Goal: Navigation & Orientation: Find specific page/section

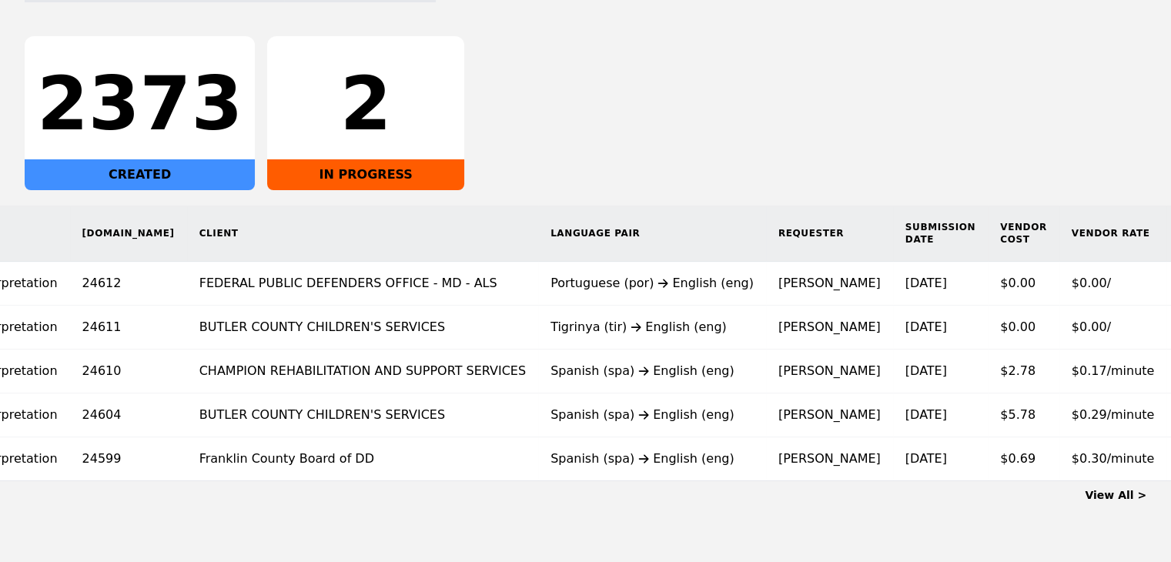
scroll to position [0, 199]
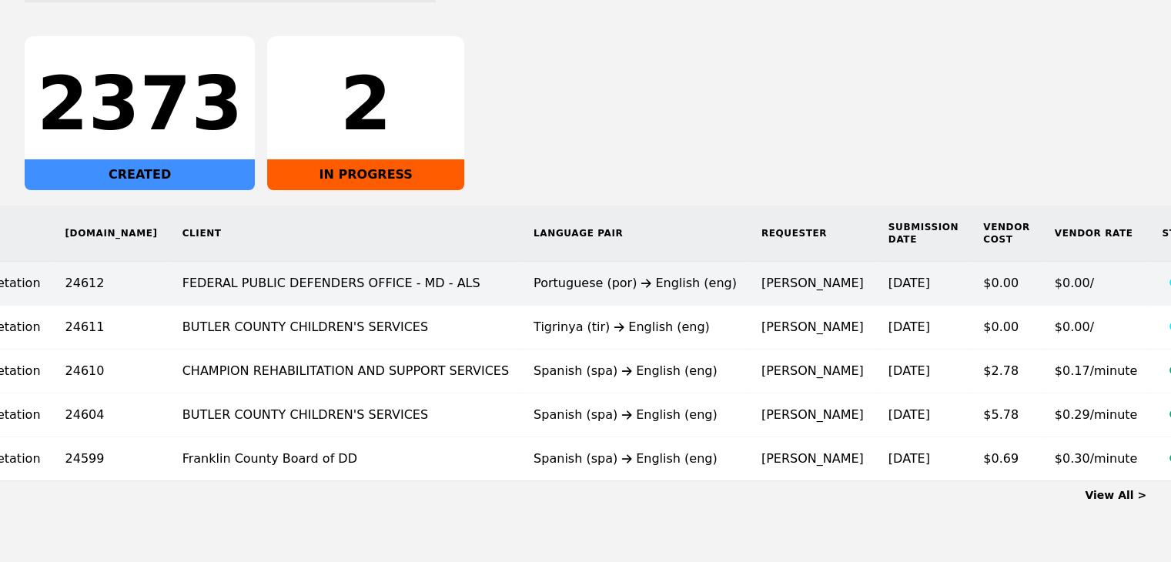
click at [1055, 287] on span "$0.00/" at bounding box center [1074, 283] width 39 height 15
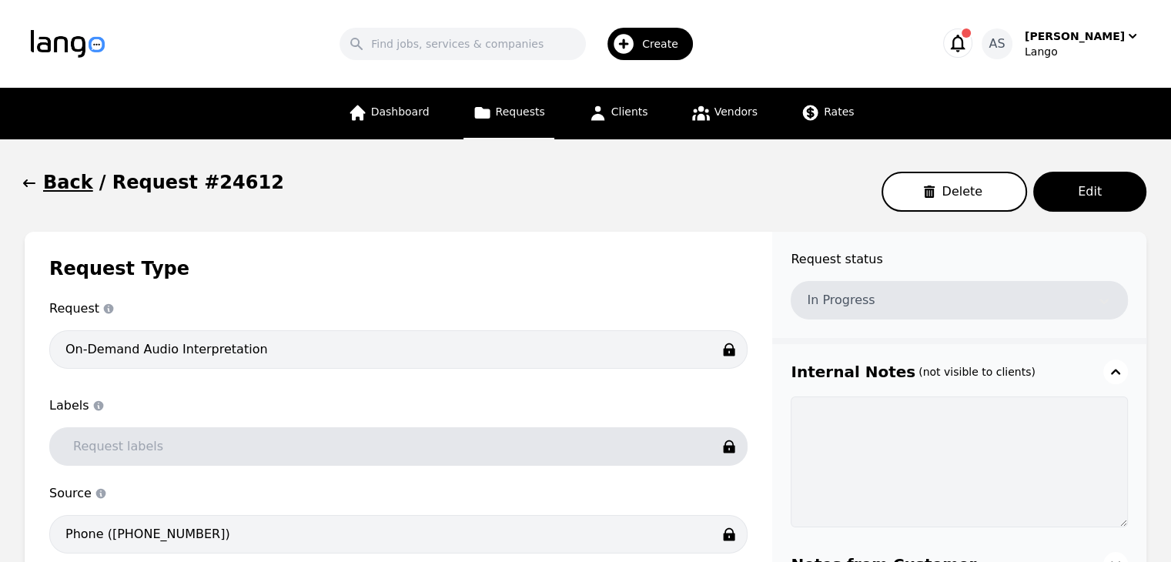
click at [32, 186] on icon "button" at bounding box center [29, 183] width 15 height 15
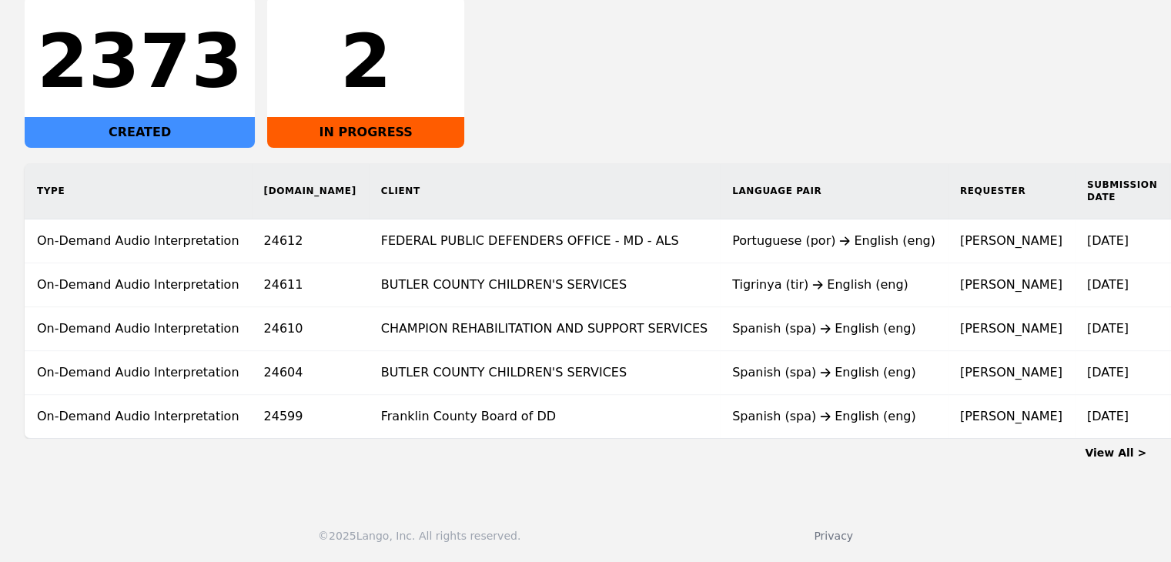
scroll to position [287, 0]
click at [600, 285] on td "BUTLER COUNTY CHILDREN'S SERVICES" at bounding box center [544, 285] width 351 height 44
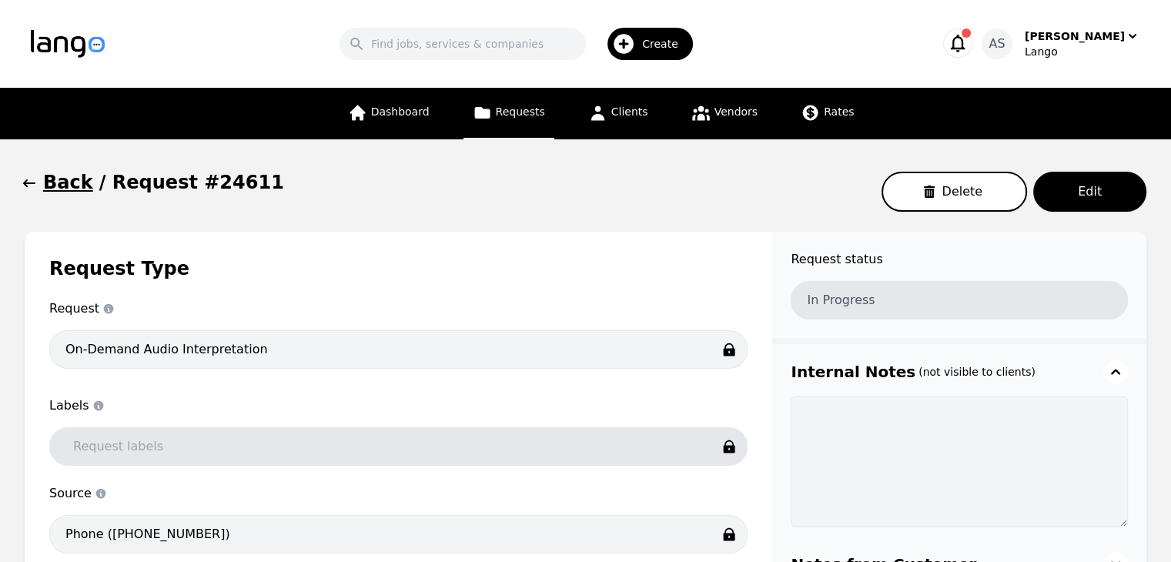
click at [37, 183] on button "Back" at bounding box center [59, 182] width 69 height 25
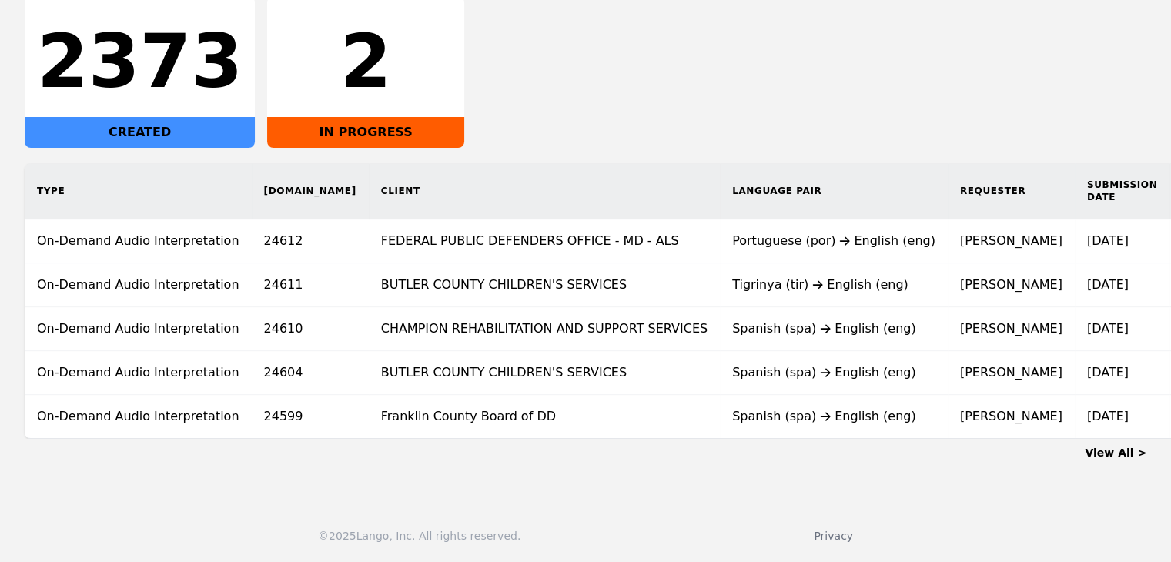
scroll to position [287, 0]
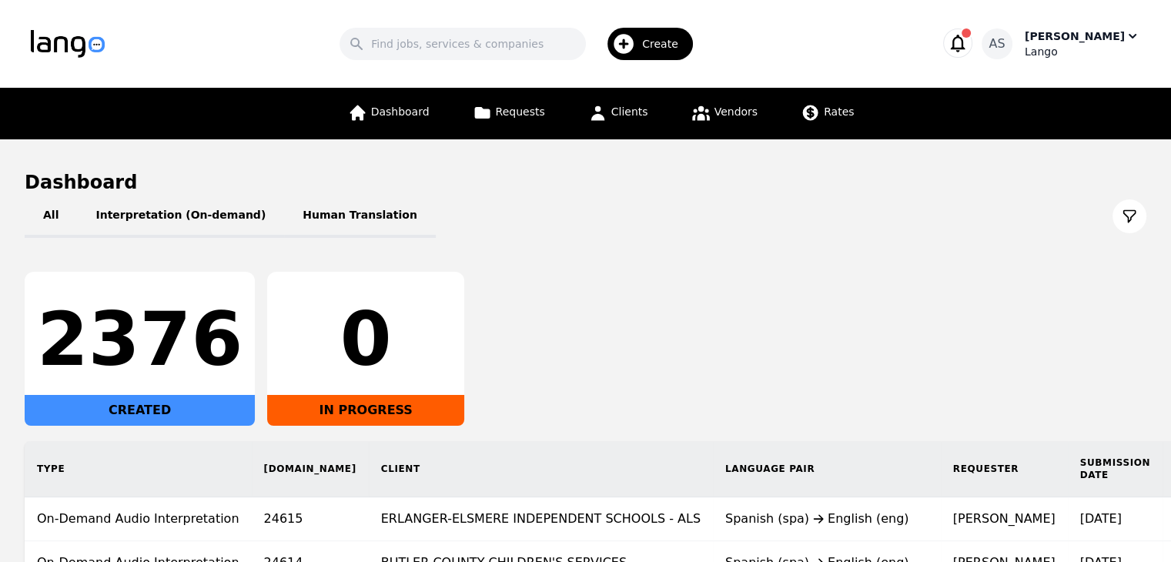
click at [1081, 28] on div "[PERSON_NAME]" at bounding box center [1075, 35] width 100 height 15
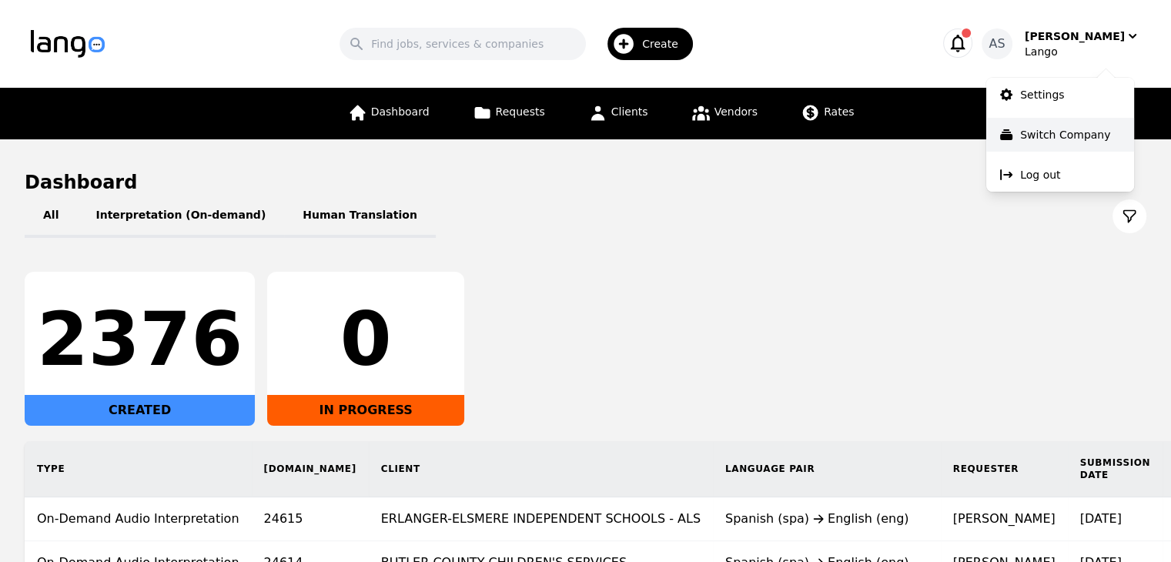
click at [1062, 139] on p "Switch Company" at bounding box center [1065, 134] width 90 height 15
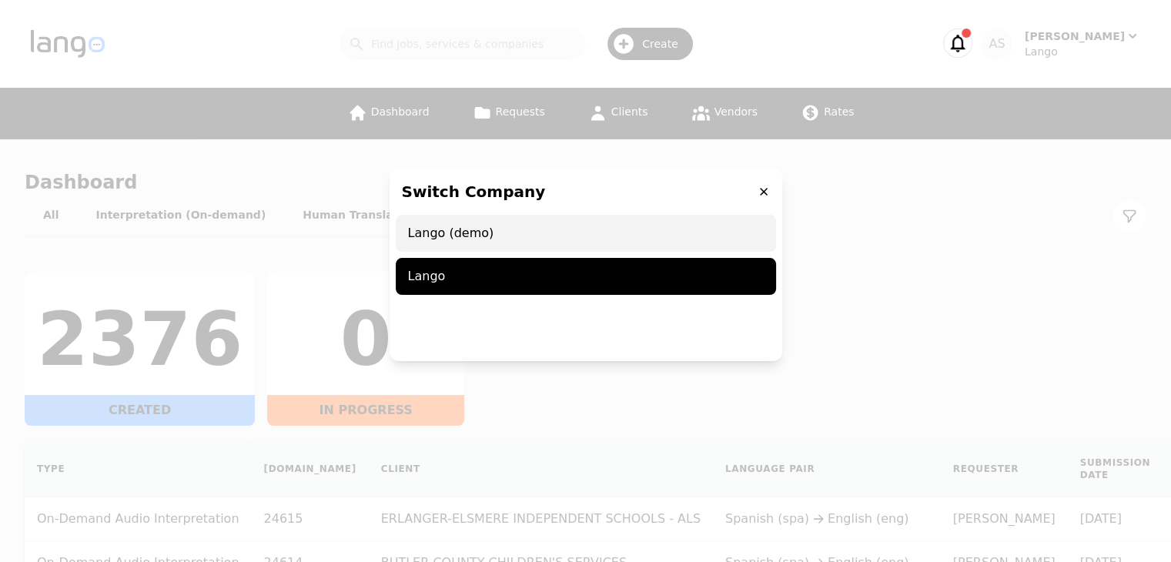
click at [536, 226] on span "Lango (demo)" at bounding box center [586, 233] width 380 height 37
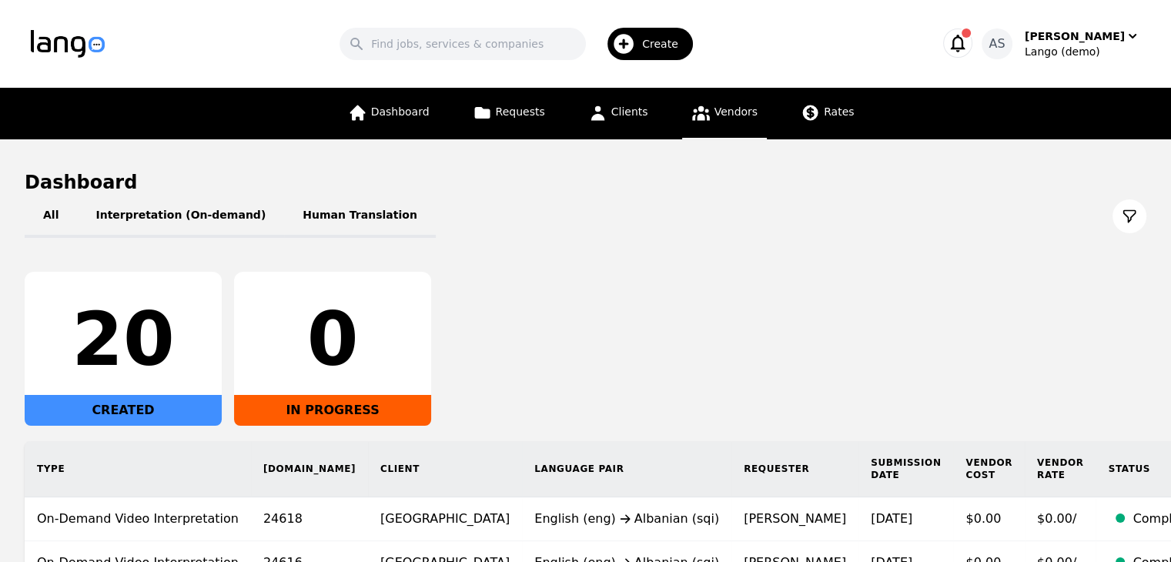
click at [712, 126] on link "Vendors" at bounding box center [724, 114] width 85 height 52
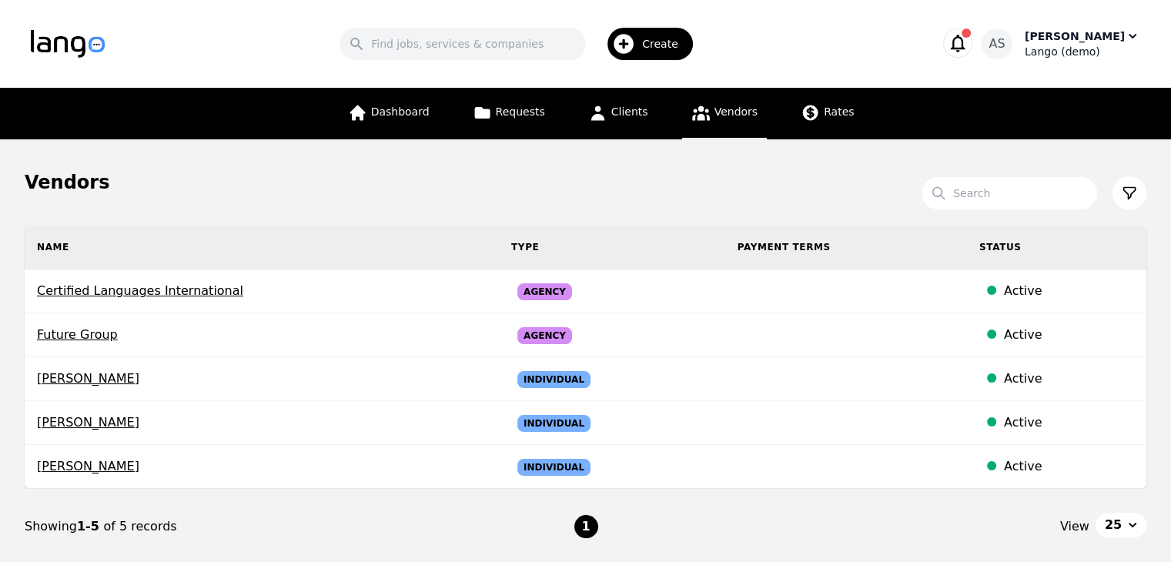
click at [1084, 45] on div "Lango (demo)" at bounding box center [1083, 51] width 116 height 15
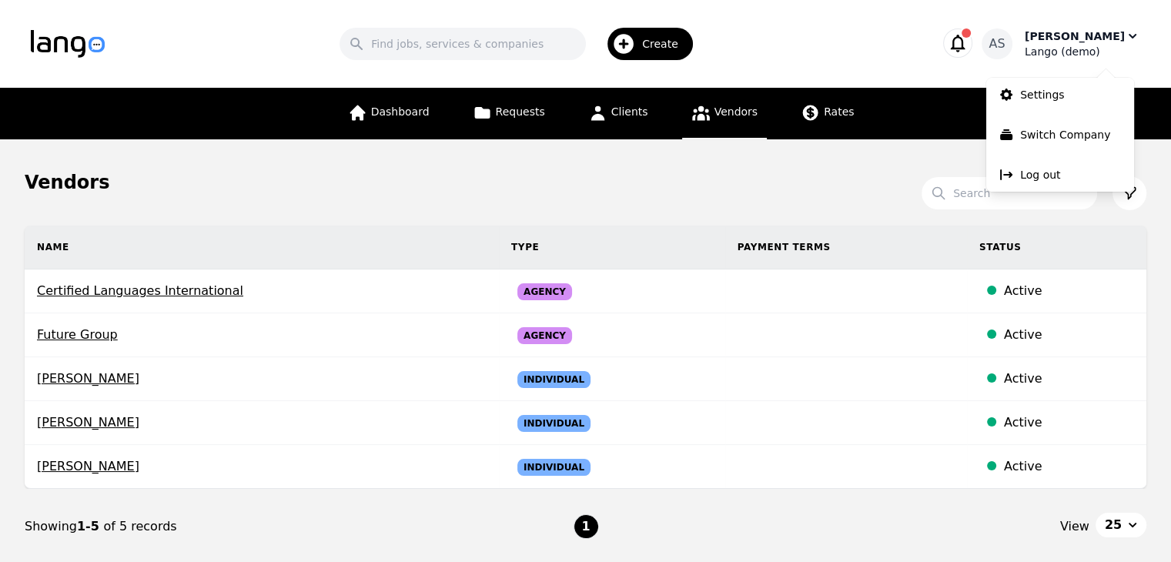
click at [1084, 47] on div "Lango (demo)" at bounding box center [1083, 51] width 116 height 15
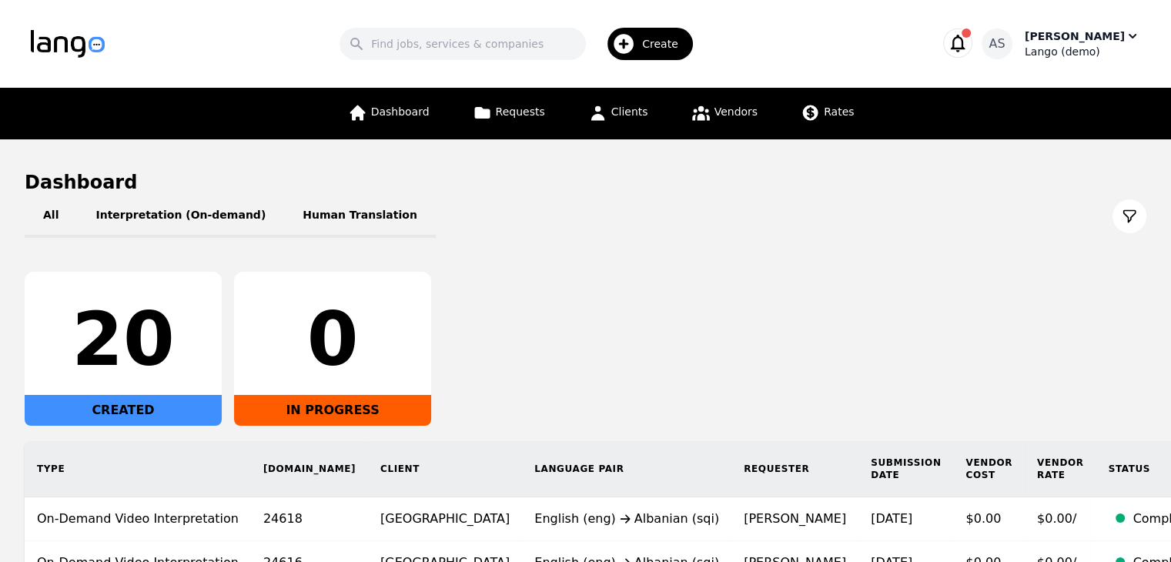
click at [1118, 41] on div "[PERSON_NAME]" at bounding box center [1075, 35] width 100 height 15
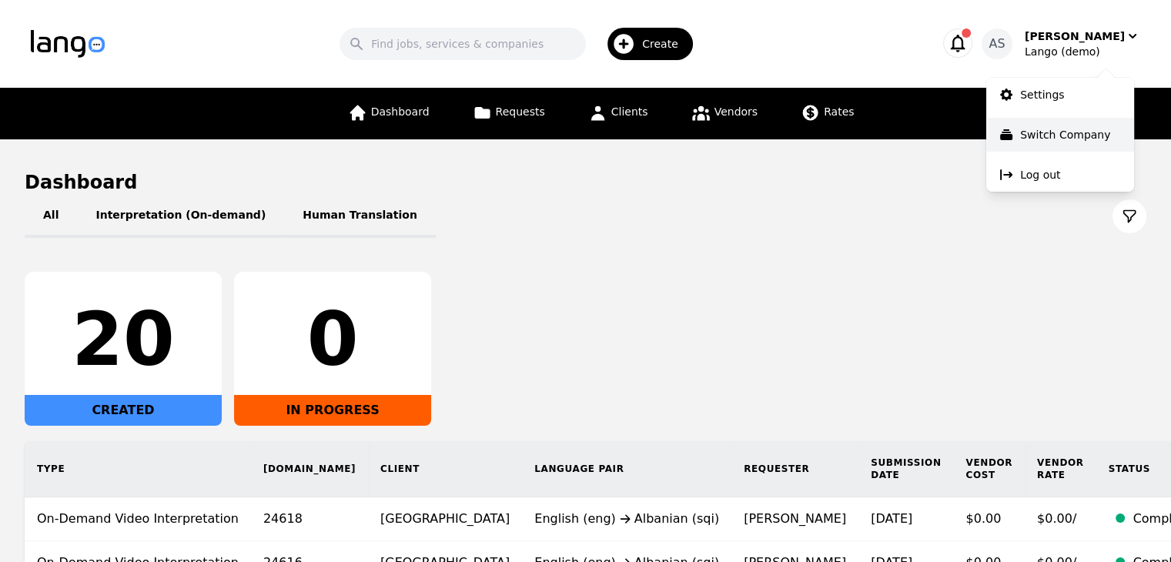
click at [1071, 127] on p "Switch Company" at bounding box center [1065, 134] width 90 height 15
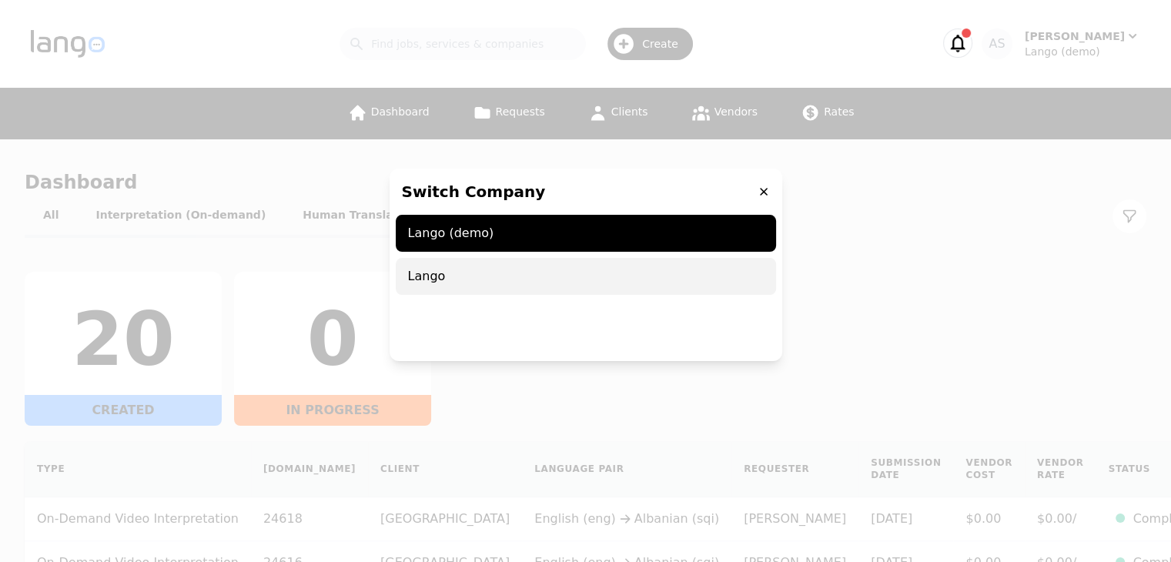
click at [525, 265] on span "Lango" at bounding box center [586, 276] width 380 height 37
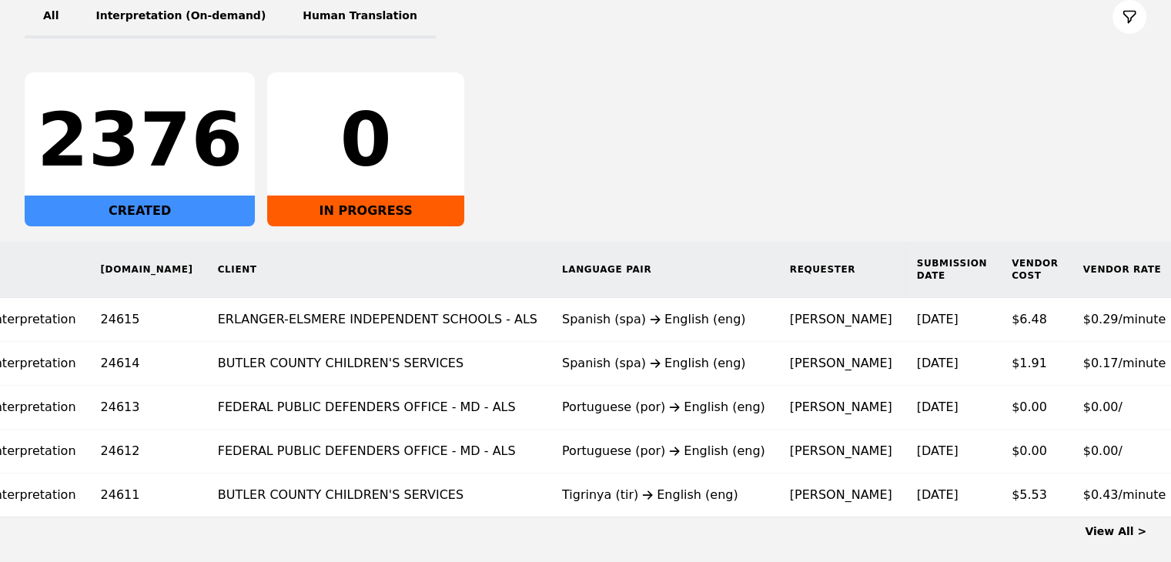
scroll to position [0, 173]
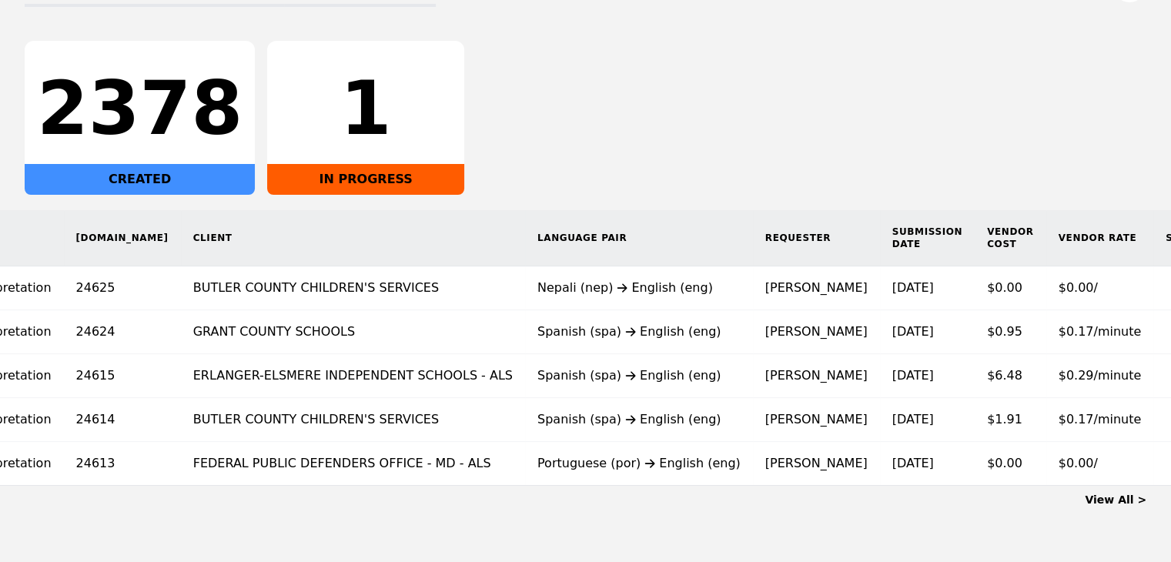
scroll to position [0, 189]
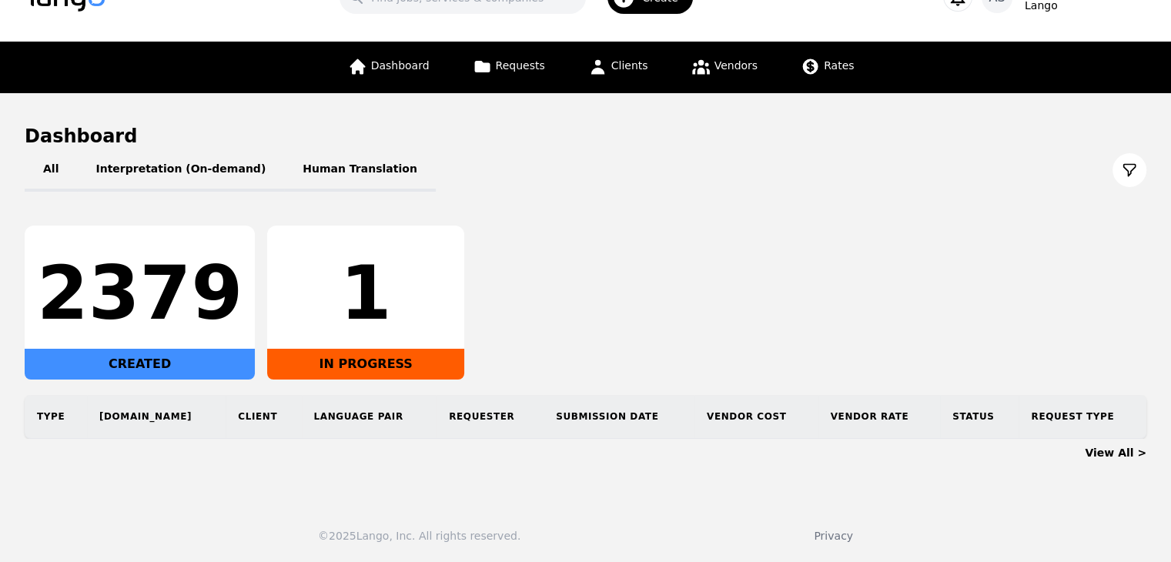
scroll to position [271, 0]
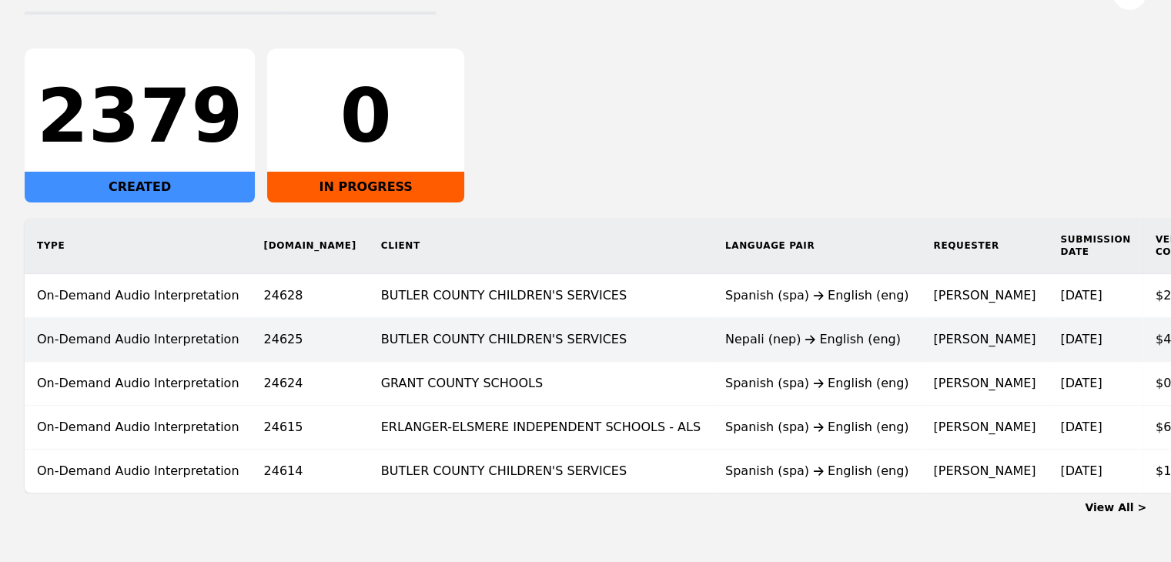
scroll to position [231, 0]
